Goal: Task Accomplishment & Management: Use online tool/utility

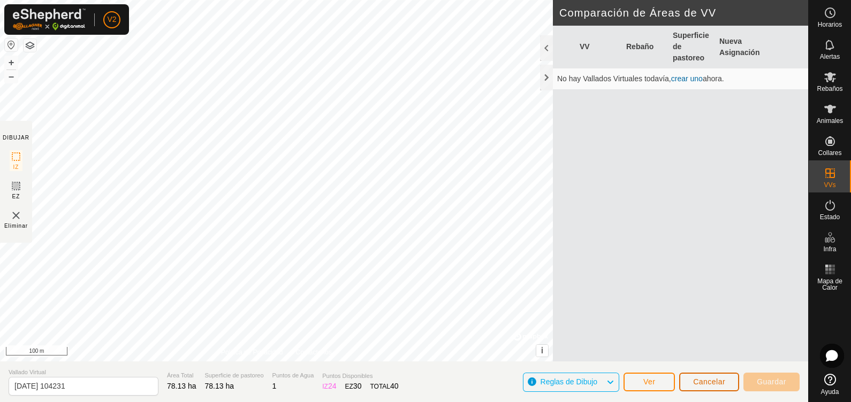
click at [700, 386] on span "Cancelar" at bounding box center [709, 382] width 32 height 9
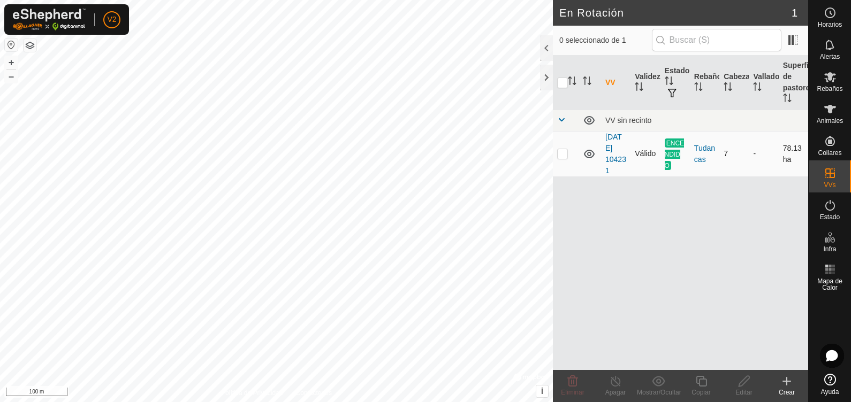
click at [589, 152] on icon at bounding box center [589, 154] width 13 height 13
click at [829, 84] on es-mob-svg-icon at bounding box center [829, 76] width 19 height 17
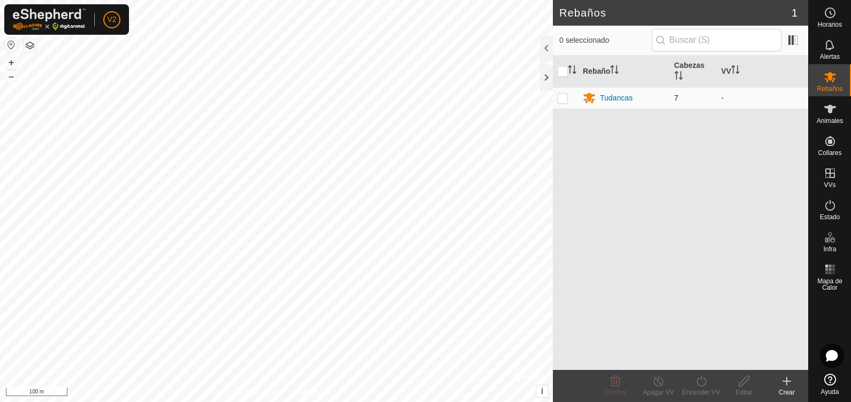
click at [556, 94] on td at bounding box center [566, 97] width 26 height 21
checkbox input "true"
click at [617, 100] on div "Tudancas" at bounding box center [616, 98] width 33 height 11
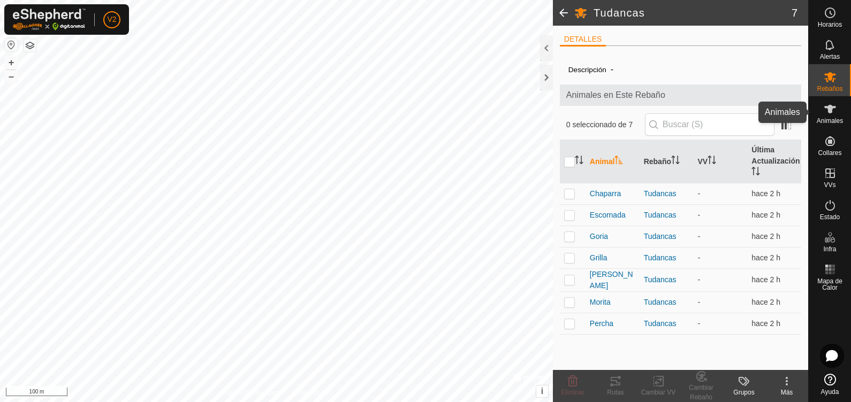
click at [822, 119] on span "Animales" at bounding box center [829, 121] width 26 height 6
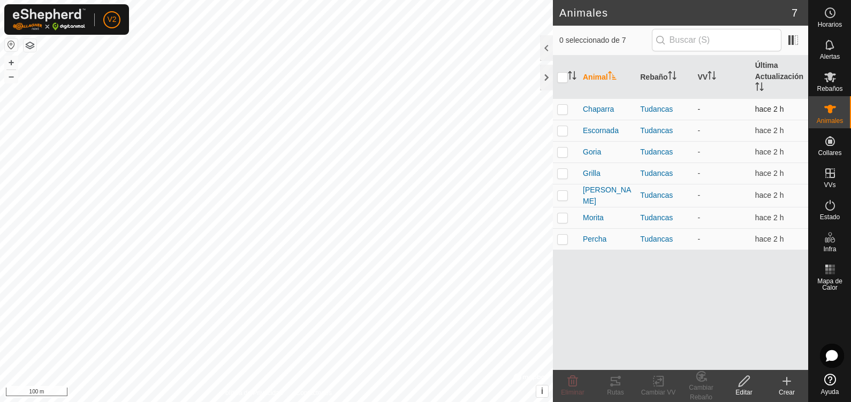
click at [562, 100] on td at bounding box center [566, 108] width 26 height 21
checkbox input "true"
click at [563, 132] on p-checkbox at bounding box center [562, 130] width 11 height 9
checkbox input "true"
click at [561, 148] on p-tablecheckbox at bounding box center [562, 152] width 11 height 9
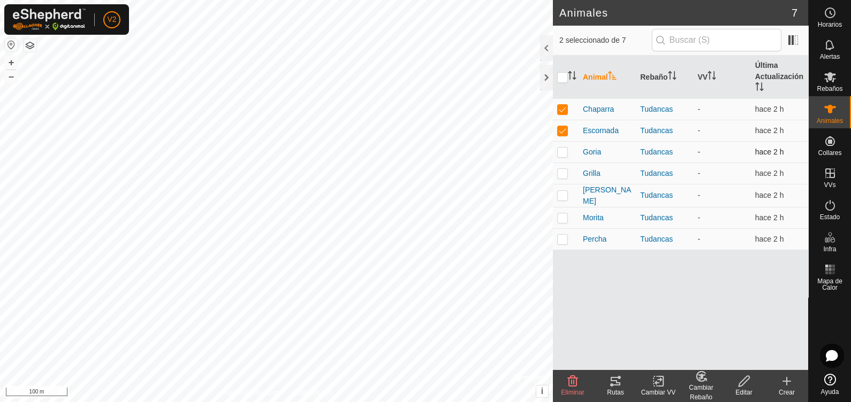
checkbox input "true"
click at [562, 183] on td at bounding box center [566, 173] width 26 height 21
checkbox input "true"
click at [564, 204] on td at bounding box center [566, 195] width 26 height 23
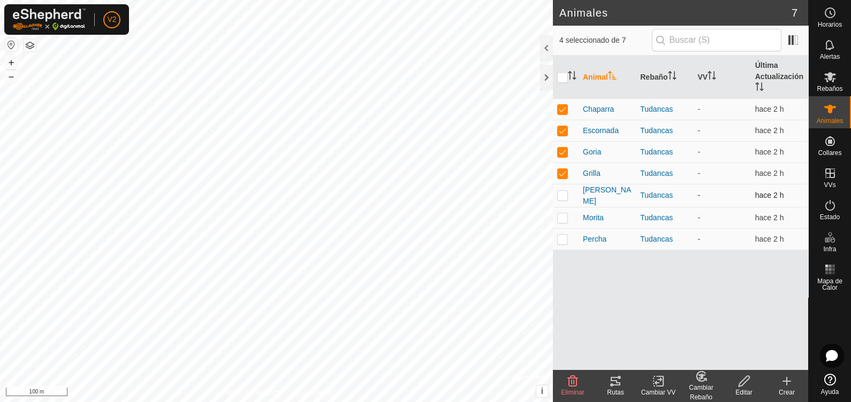
click at [564, 204] on td at bounding box center [566, 195] width 26 height 23
checkbox input "true"
click at [563, 210] on td at bounding box center [566, 217] width 26 height 21
checkbox input "true"
click at [564, 241] on p-checkbox at bounding box center [562, 239] width 11 height 9
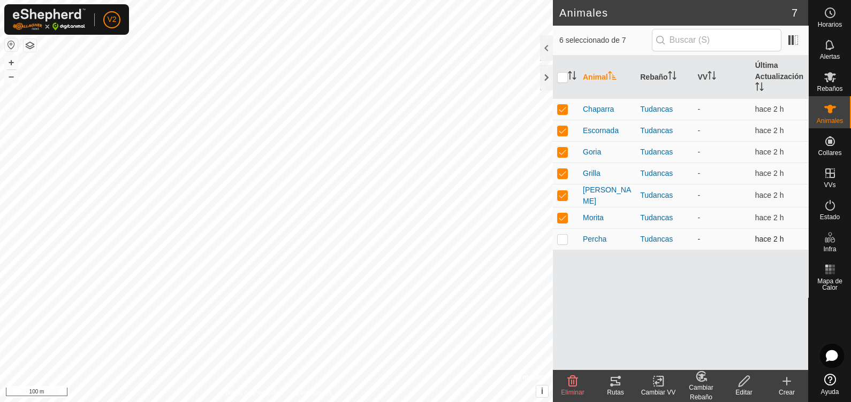
checkbox input "true"
click at [663, 393] on div "Cambiar VV" at bounding box center [658, 393] width 43 height 10
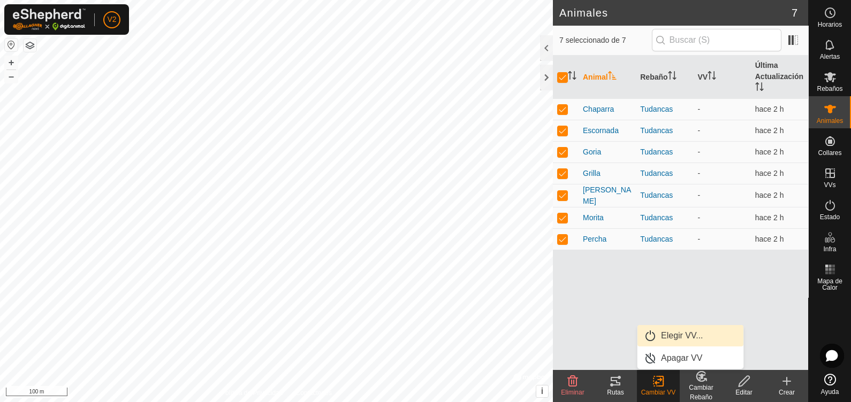
click at [680, 339] on link "Elegir VV..." at bounding box center [690, 335] width 106 height 21
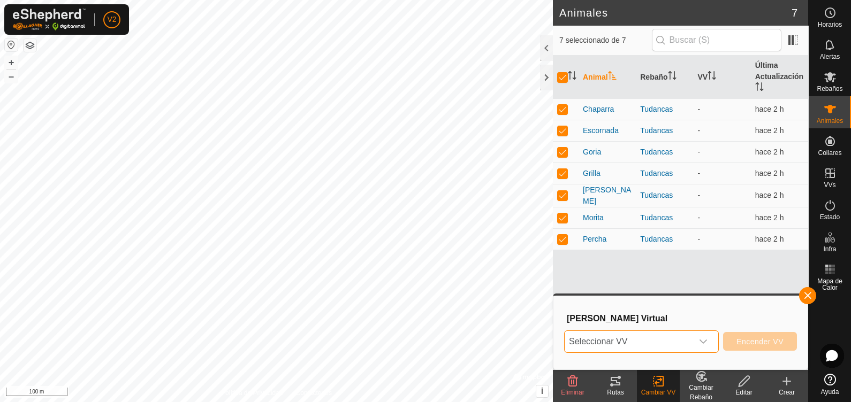
click at [680, 339] on span "Seleccionar VV" at bounding box center [628, 341] width 128 height 21
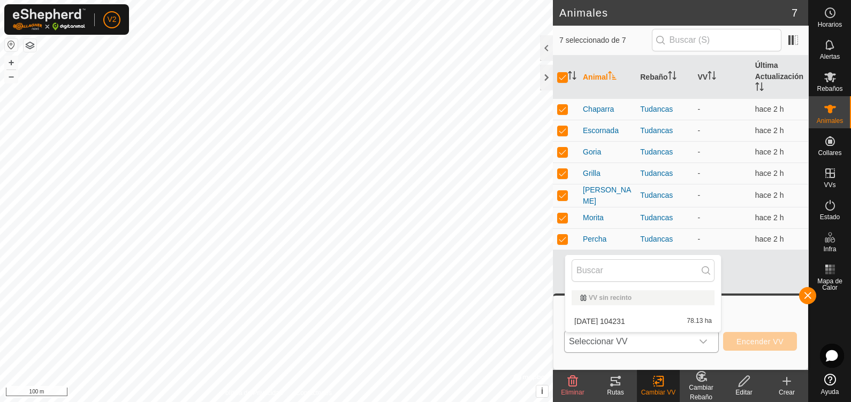
click at [671, 314] on li "[DATE] 104231 78.13 ha" at bounding box center [643, 321] width 156 height 21
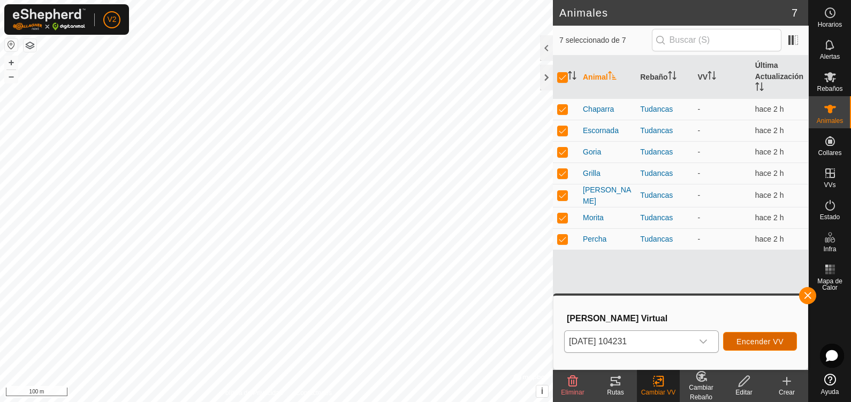
click at [748, 339] on span "Encender VV" at bounding box center [759, 342] width 47 height 9
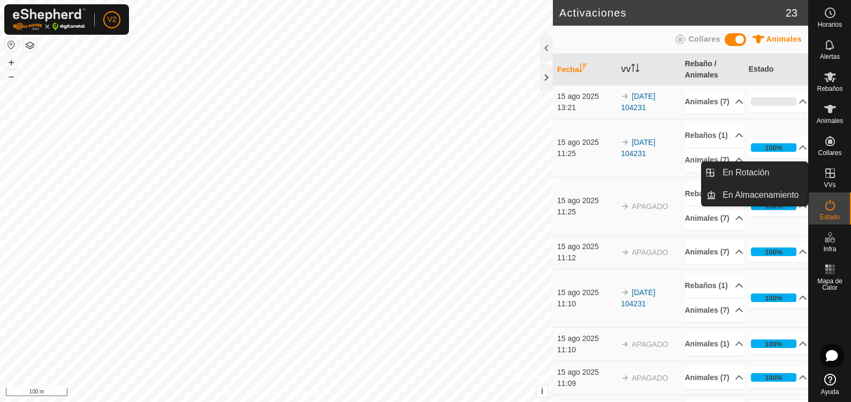
click at [835, 178] on icon at bounding box center [829, 173] width 13 height 13
click at [828, 177] on icon at bounding box center [829, 173] width 13 height 13
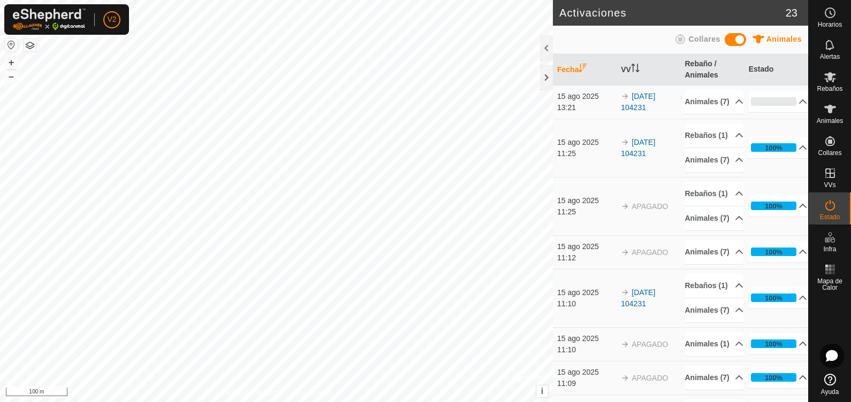
scroll to position [305, 0]
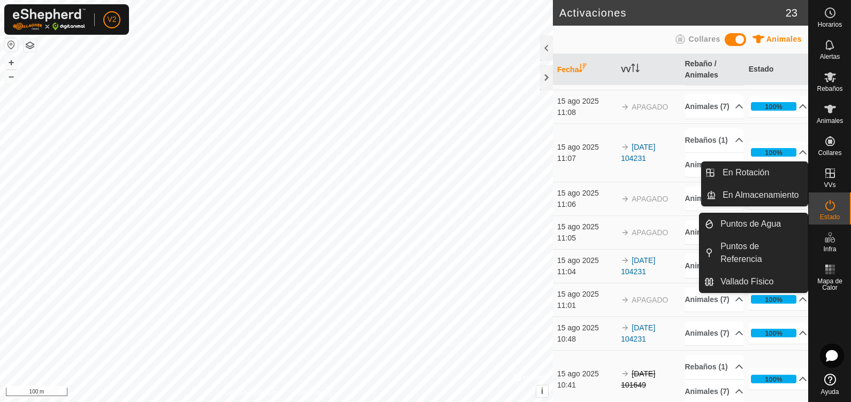
click at [828, 182] on span "VVs" at bounding box center [829, 185] width 12 height 6
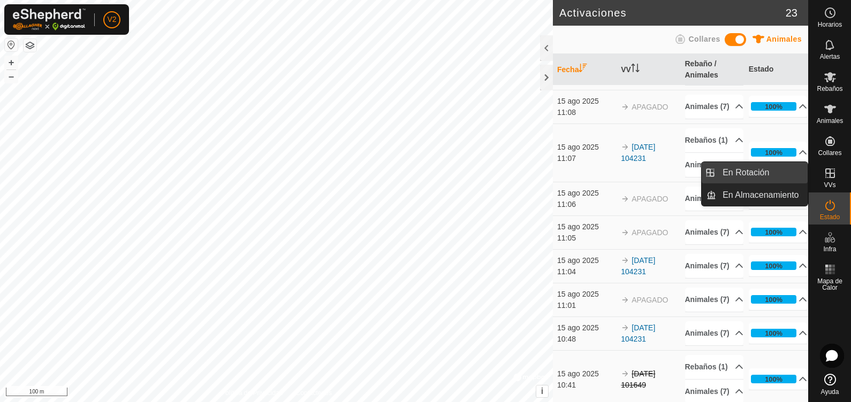
click at [780, 174] on link "En Rotación" at bounding box center [761, 172] width 91 height 21
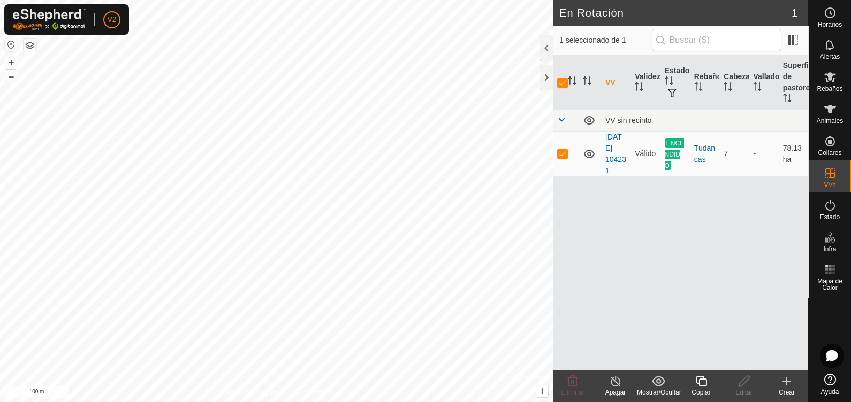
click at [692, 308] on div "VV Validez Estado Rebaño Cabezas Vallado Superficie de pastoreo VV sin recinto …" at bounding box center [680, 213] width 255 height 315
click at [12, 78] on button "–" at bounding box center [11, 76] width 13 height 13
checkbox input "false"
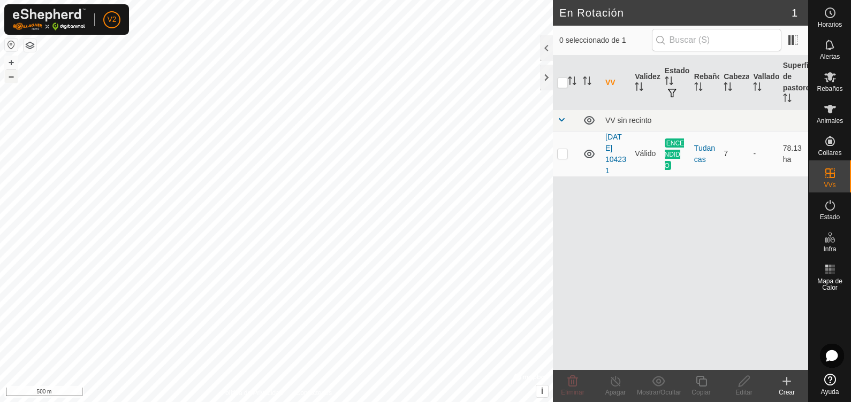
click at [11, 75] on button "–" at bounding box center [11, 76] width 13 height 13
click at [27, 44] on button "button" at bounding box center [30, 45] width 13 height 13
click at [6, 80] on button "–" at bounding box center [11, 76] width 13 height 13
